Goal: Find specific page/section: Find specific page/section

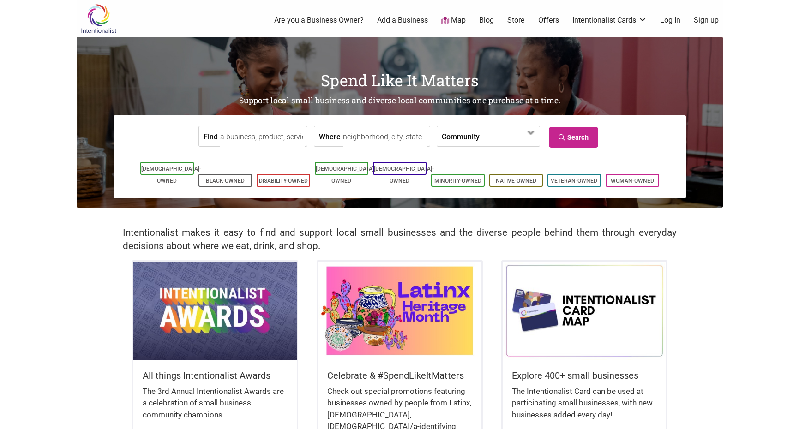
click at [385, 137] on input "Where" at bounding box center [385, 137] width 84 height 21
type input "97229"
click at [573, 132] on link "Search" at bounding box center [573, 137] width 49 height 21
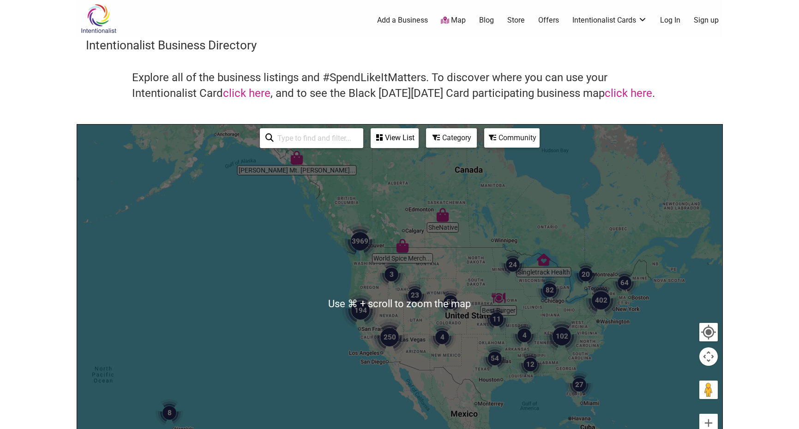
click at [369, 287] on div at bounding box center [399, 304] width 645 height 359
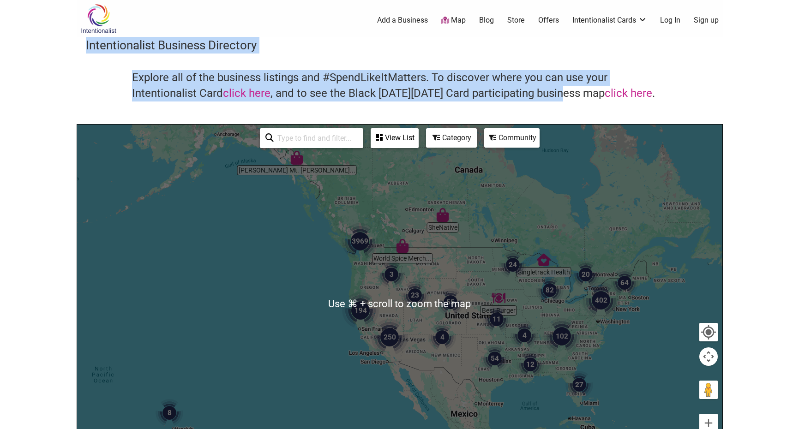
drag, startPoint x: 562, startPoint y: 71, endPoint x: 568, endPoint y: -23, distance: 93.9
click at [568, 0] on html "× Menu 0 Add a Business Map Blog Store Offers Intentionalist Cards Buy Black Ca…" at bounding box center [399, 214] width 799 height 429
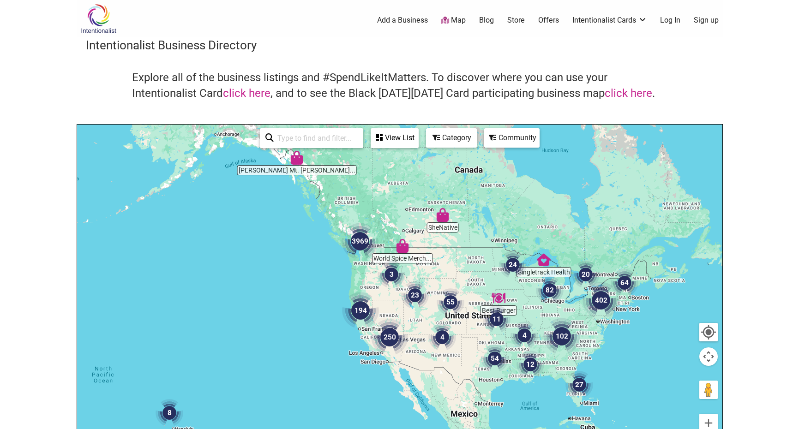
click at [764, 168] on body "× Menu 0 Add a Business Map Blog Store Offers Intentionalist Cards Buy Black Ca…" at bounding box center [399, 214] width 799 height 429
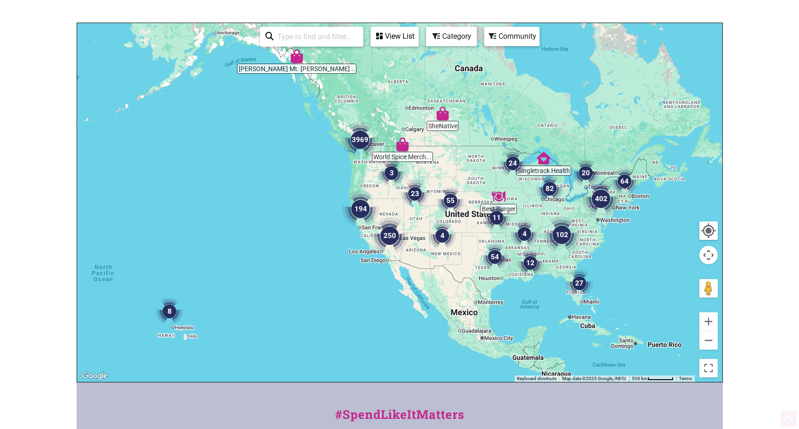
scroll to position [156, 0]
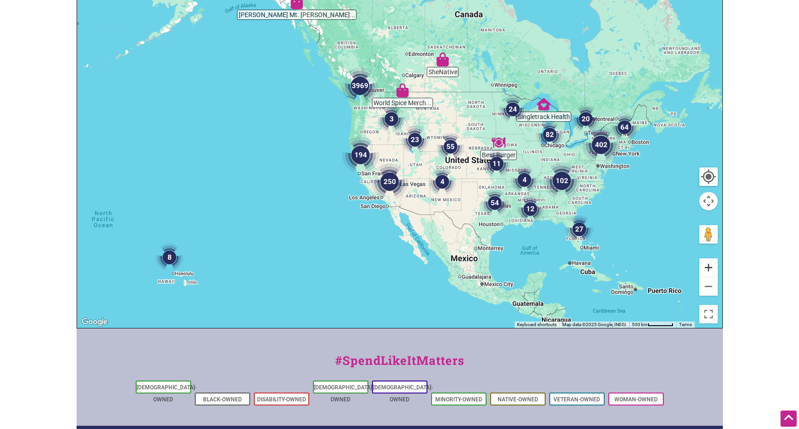
click at [714, 266] on button "Zoom in" at bounding box center [708, 268] width 18 height 18
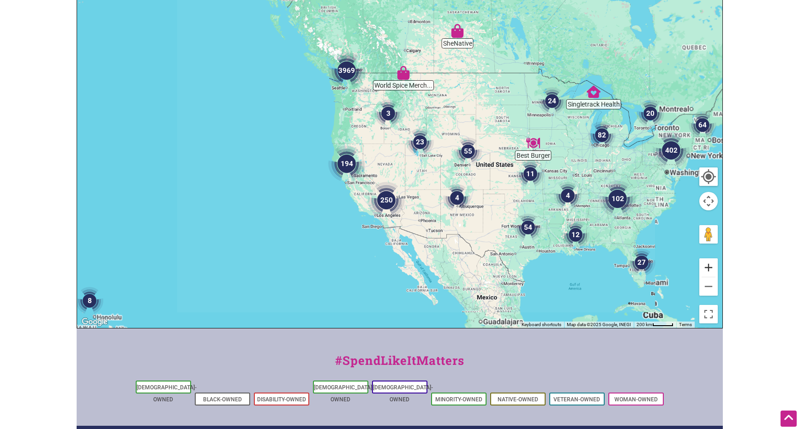
click at [714, 266] on button "Zoom in" at bounding box center [708, 268] width 18 height 18
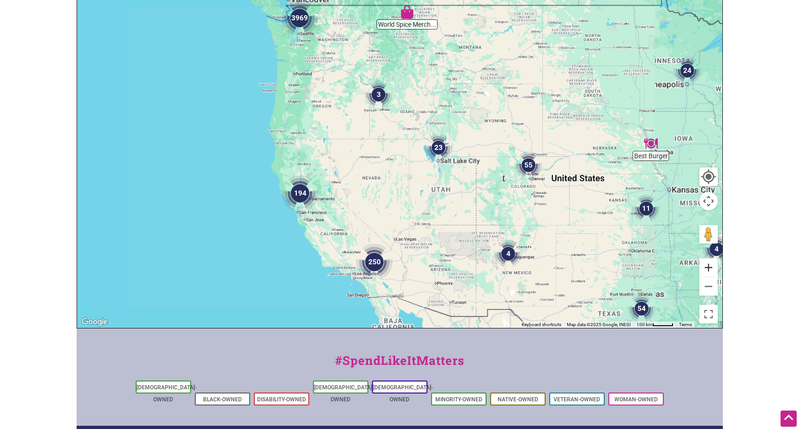
click at [714, 267] on button "Zoom in" at bounding box center [708, 268] width 18 height 18
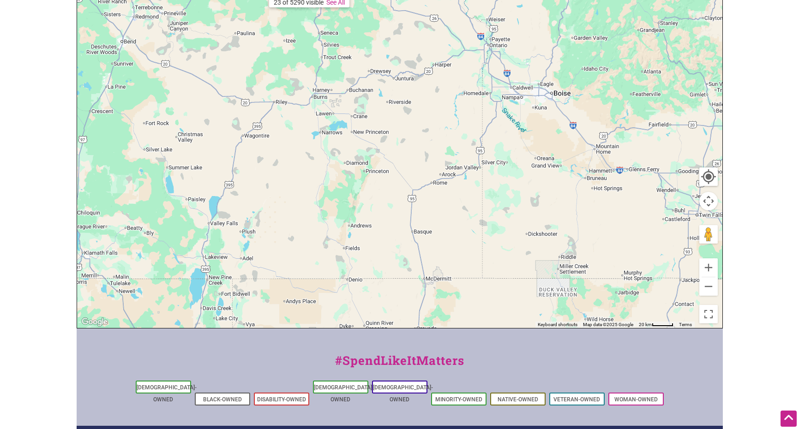
drag, startPoint x: 325, startPoint y: 100, endPoint x: 562, endPoint y: 265, distance: 289.1
click at [566, 272] on div at bounding box center [399, 148] width 645 height 359
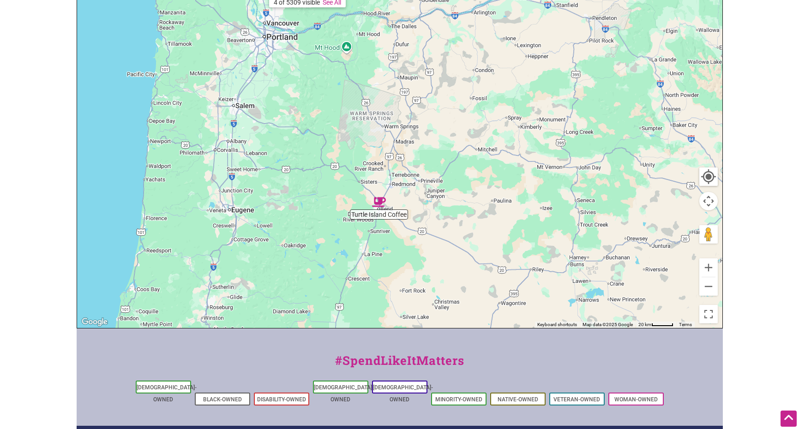
drag, startPoint x: 285, startPoint y: 81, endPoint x: 501, endPoint y: 219, distance: 255.8
click at [501, 219] on div at bounding box center [399, 148] width 645 height 359
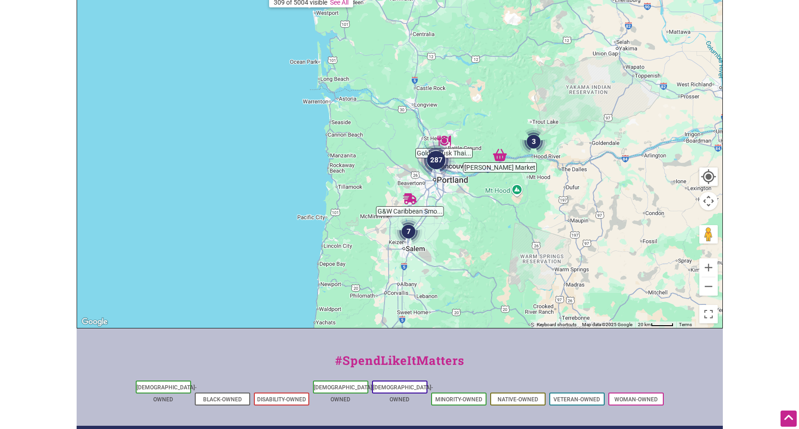
drag, startPoint x: 240, startPoint y: 107, endPoint x: 415, endPoint y: 255, distance: 229.7
click at [416, 255] on div at bounding box center [399, 148] width 645 height 359
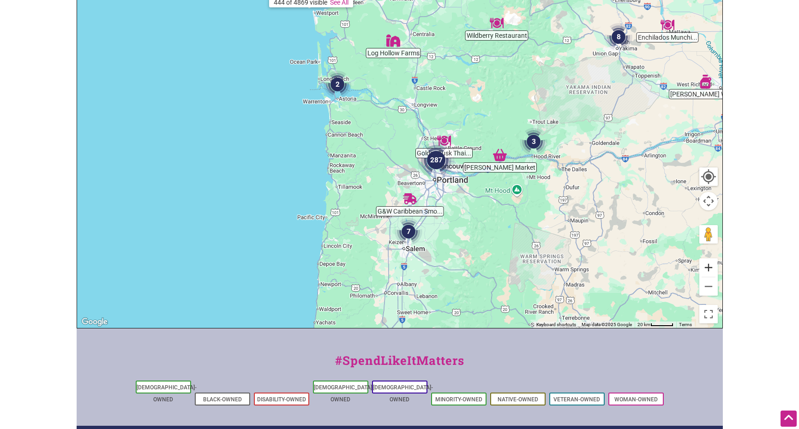
click at [709, 261] on button "Zoom in" at bounding box center [708, 268] width 18 height 18
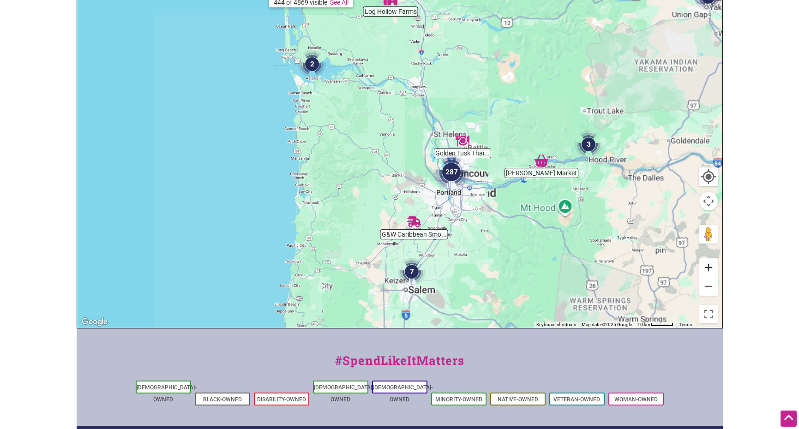
click at [710, 262] on button "Zoom in" at bounding box center [708, 268] width 18 height 18
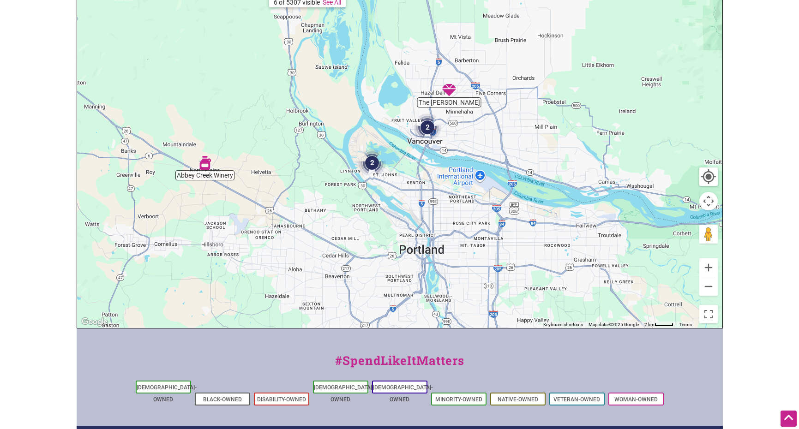
drag, startPoint x: 514, startPoint y: 282, endPoint x: 251, endPoint y: 139, distance: 299.2
click at [251, 139] on div at bounding box center [399, 148] width 645 height 359
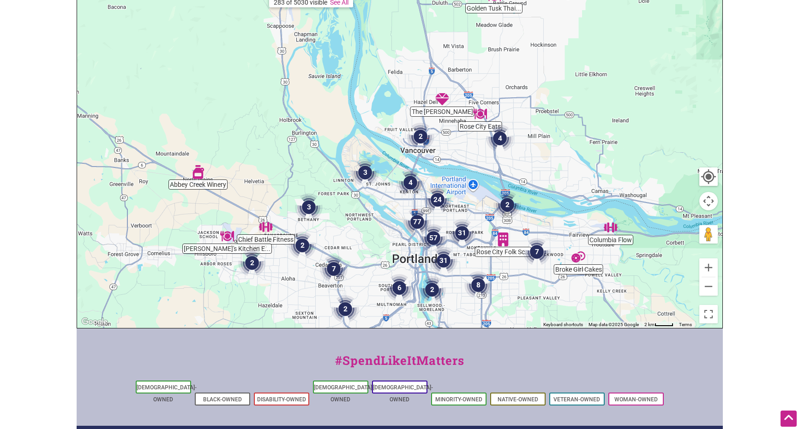
click at [307, 202] on img "3" at bounding box center [309, 207] width 28 height 28
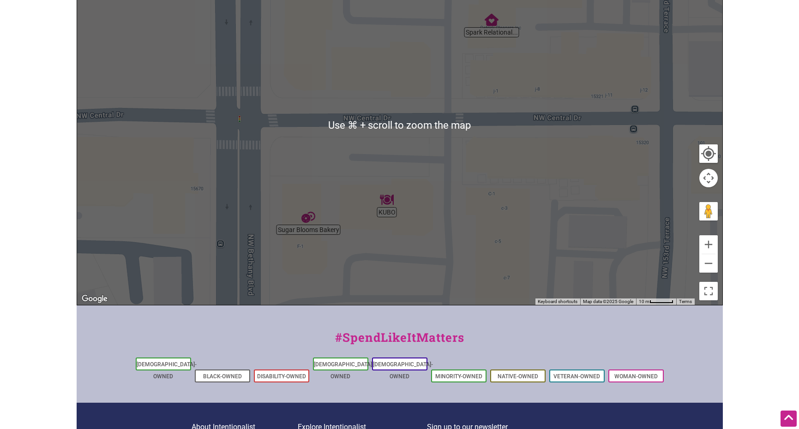
scroll to position [70, 0]
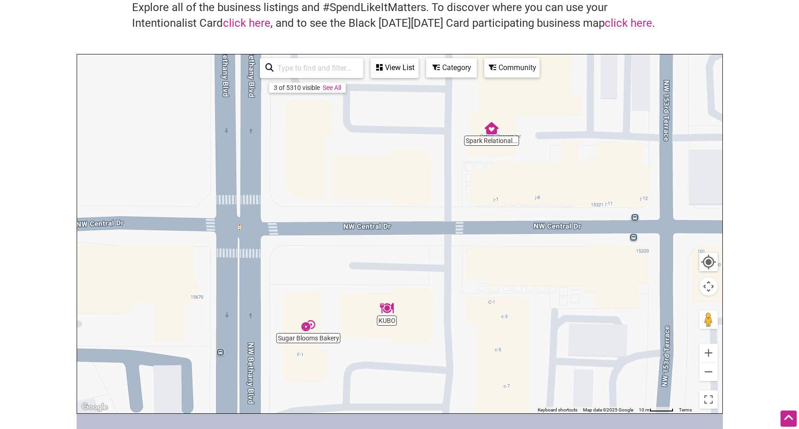
click at [699, 371] on div "To navigate, press the arrow keys." at bounding box center [399, 233] width 645 height 359
click at [704, 373] on button "Zoom out" at bounding box center [708, 372] width 18 height 18
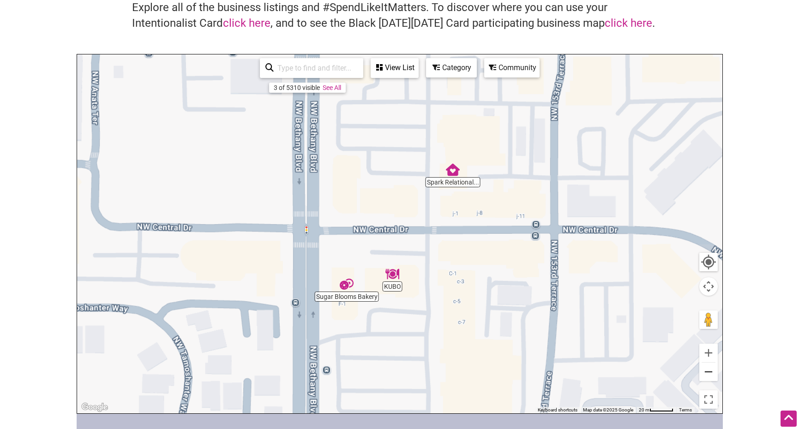
click at [704, 373] on button "Zoom out" at bounding box center [708, 372] width 18 height 18
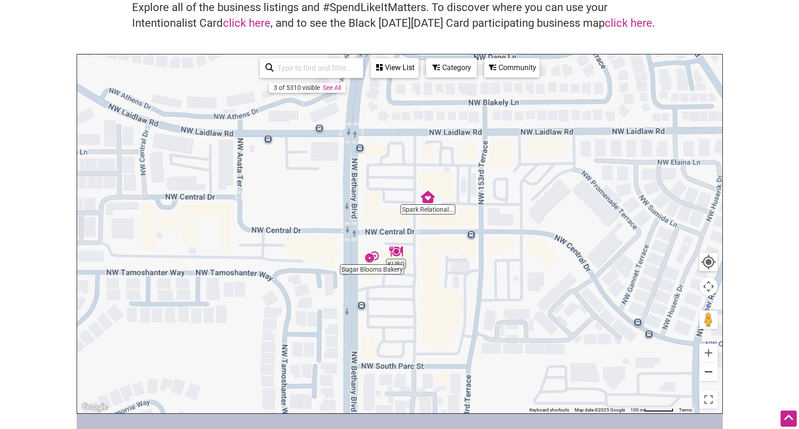
click at [704, 373] on button "Zoom out" at bounding box center [708, 372] width 18 height 18
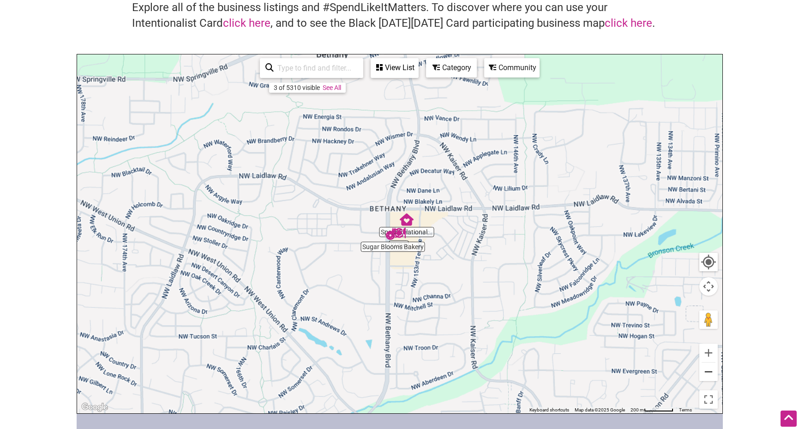
click at [704, 373] on button "Zoom out" at bounding box center [708, 372] width 18 height 18
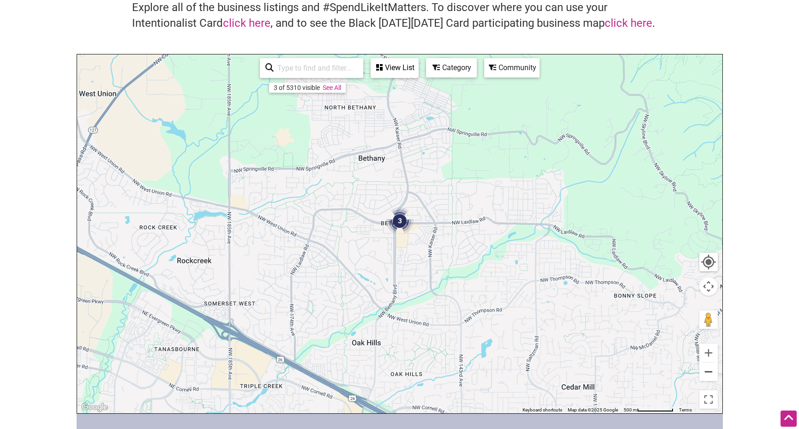
click at [704, 373] on button "Zoom out" at bounding box center [708, 372] width 18 height 18
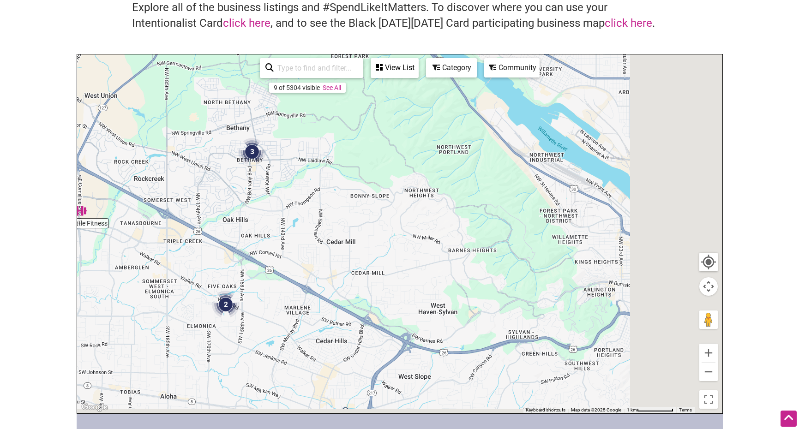
drag, startPoint x: 458, startPoint y: 292, endPoint x: 341, endPoint y: 266, distance: 120.6
click at [373, 263] on div "To navigate, press the arrow keys." at bounding box center [399, 233] width 645 height 359
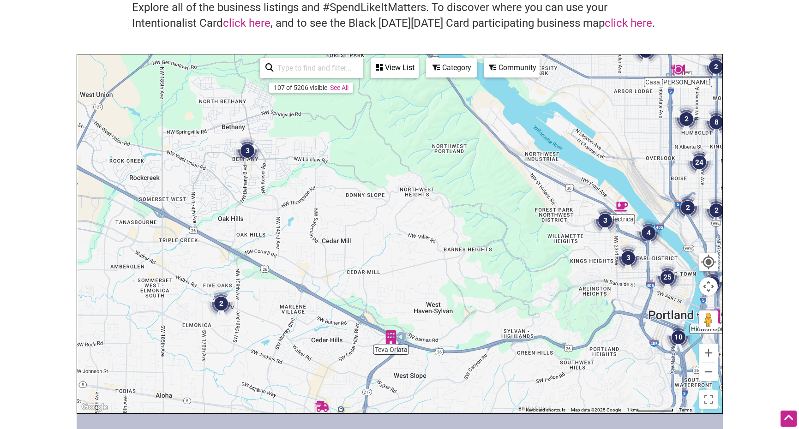
click at [229, 307] on img "2" at bounding box center [221, 304] width 28 height 28
click at [218, 303] on img "2" at bounding box center [222, 304] width 28 height 28
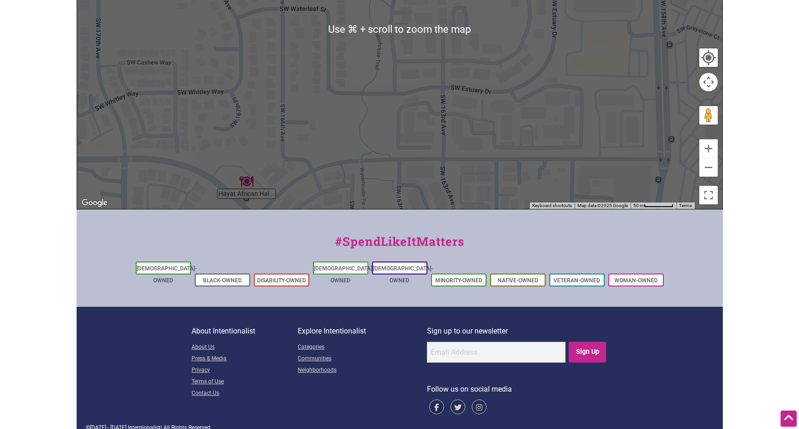
scroll to position [202, 0]
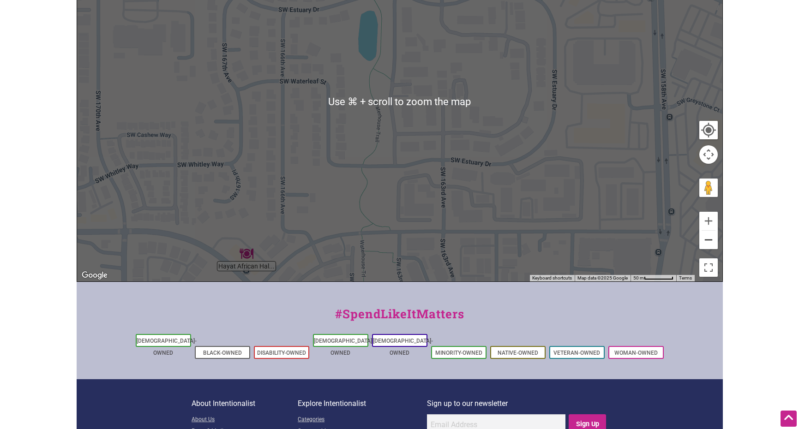
click at [707, 241] on button "Zoom out" at bounding box center [708, 240] width 18 height 18
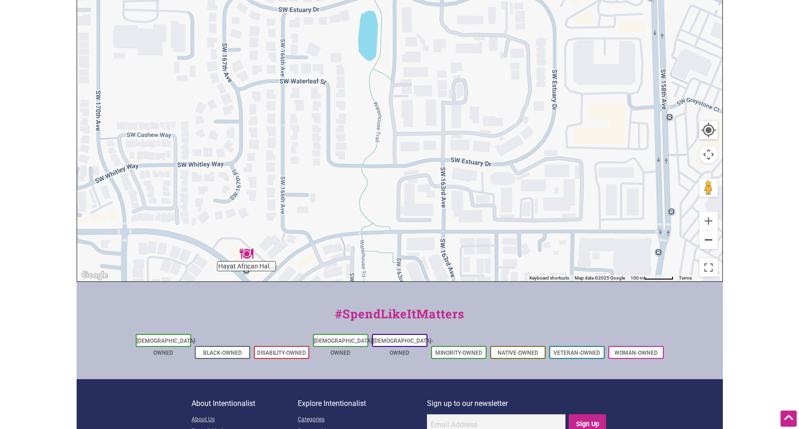
click at [707, 241] on button "Zoom out" at bounding box center [708, 240] width 18 height 18
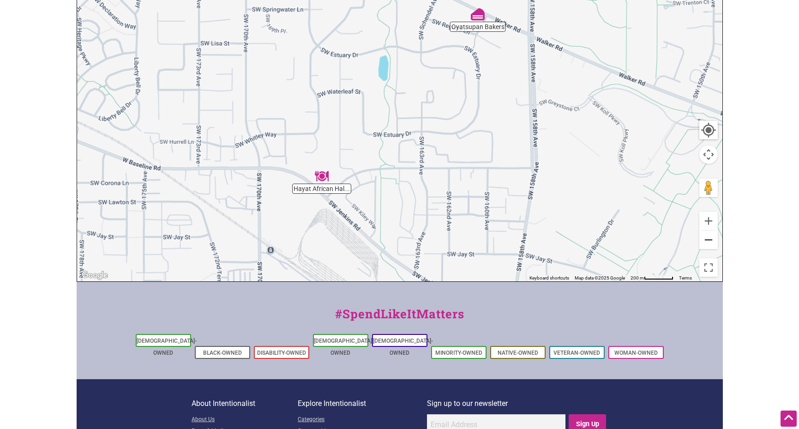
click at [707, 241] on button "Zoom out" at bounding box center [708, 240] width 18 height 18
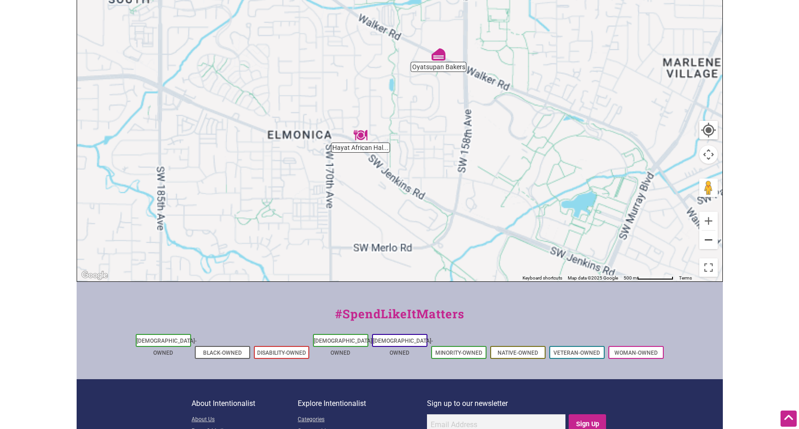
click at [707, 241] on button "Zoom out" at bounding box center [708, 240] width 18 height 18
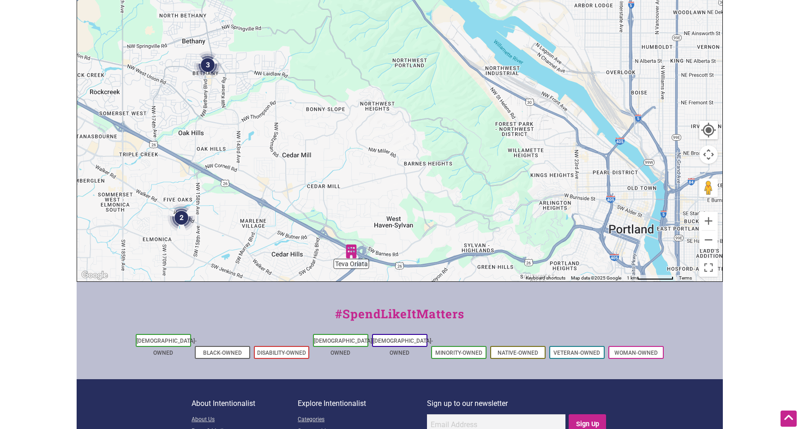
drag, startPoint x: 514, startPoint y: 163, endPoint x: 316, endPoint y: 274, distance: 226.8
click at [316, 274] on div "To navigate, press the arrow keys." at bounding box center [399, 101] width 645 height 359
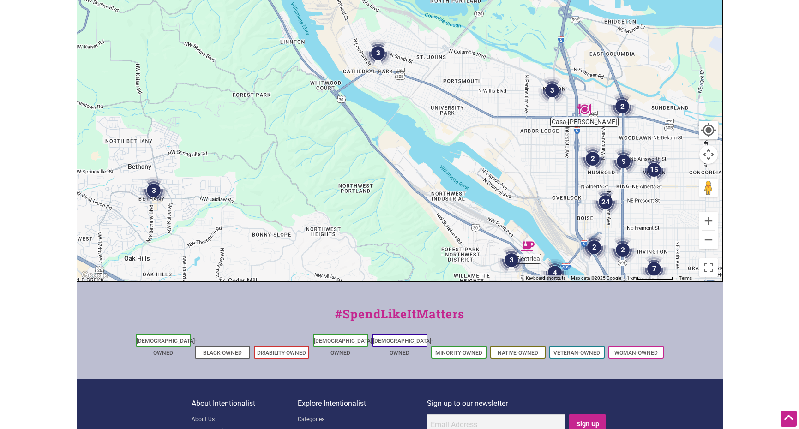
drag, startPoint x: 499, startPoint y: 140, endPoint x: 445, endPoint y: 266, distance: 137.3
click at [444, 268] on div "To navigate, press the arrow keys." at bounding box center [399, 101] width 645 height 359
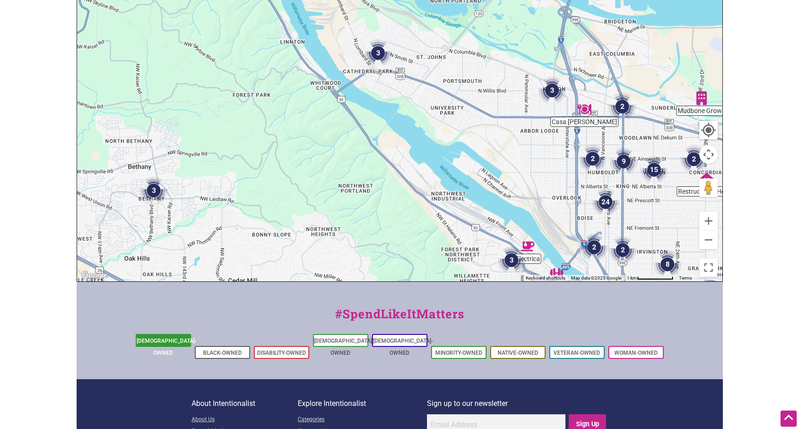
click at [169, 344] on li "[DEMOGRAPHIC_DATA]-Owned" at bounding box center [163, 340] width 55 height 13
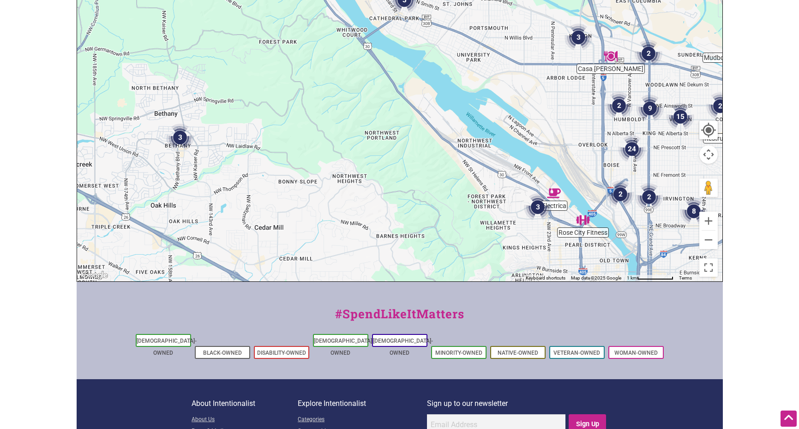
drag, startPoint x: 421, startPoint y: 215, endPoint x: 431, endPoint y: 151, distance: 64.5
click at [431, 151] on div "To navigate, press the arrow keys." at bounding box center [399, 101] width 645 height 359
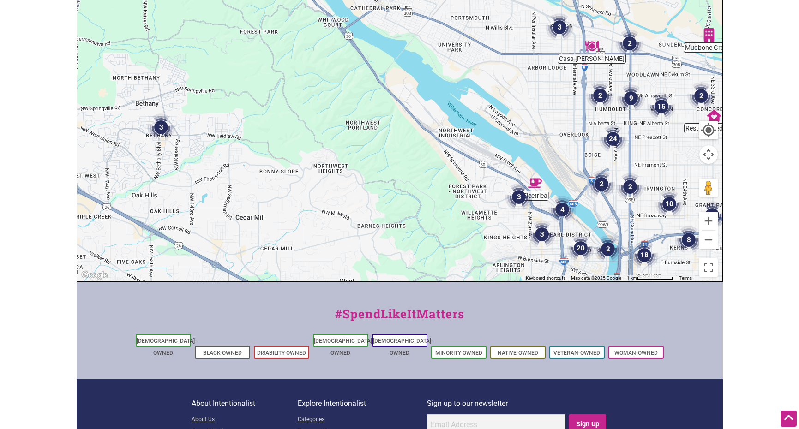
click at [560, 209] on img "4" at bounding box center [562, 210] width 28 height 28
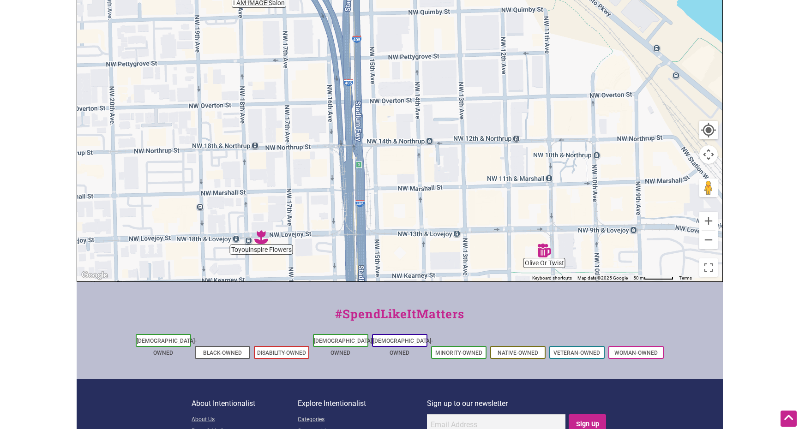
scroll to position [275, 0]
